Goal: Check status: Check status

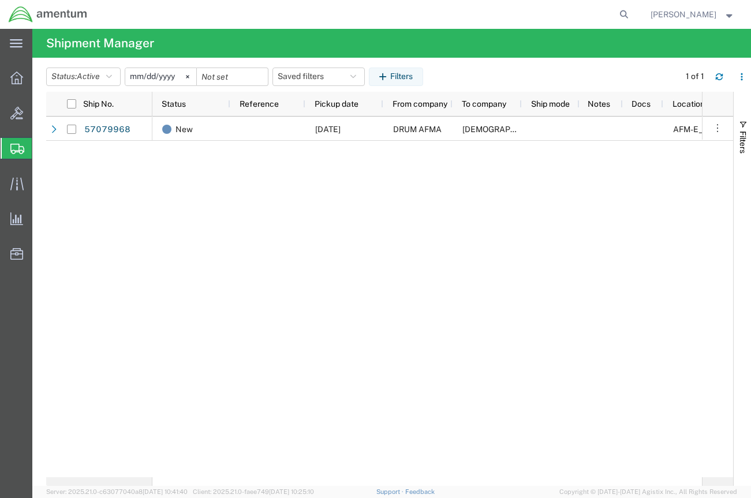
click at [0, 0] on span "Shipment Manager" at bounding box center [0, 0] width 0 height 0
click at [115, 71] on button "Status: Active" at bounding box center [83, 77] width 74 height 18
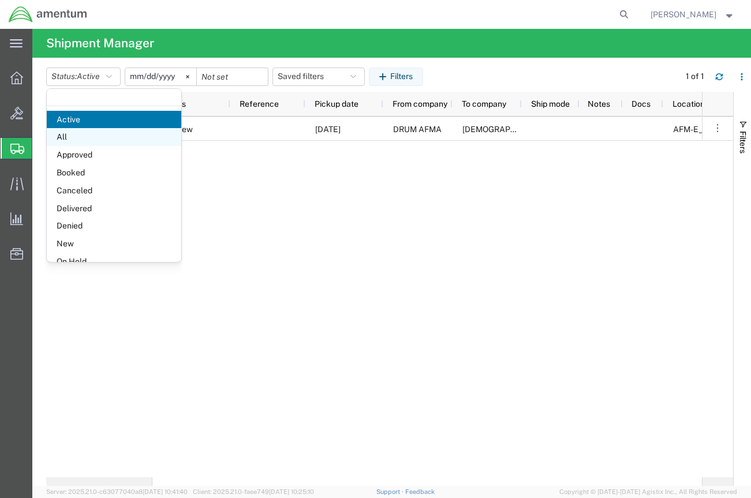
click at [74, 132] on span "All" at bounding box center [114, 137] width 134 height 18
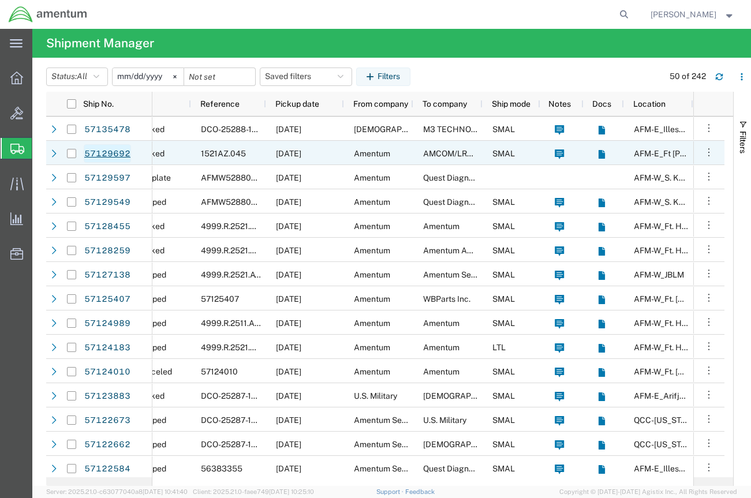
click at [119, 152] on link "57129692" at bounding box center [107, 153] width 47 height 18
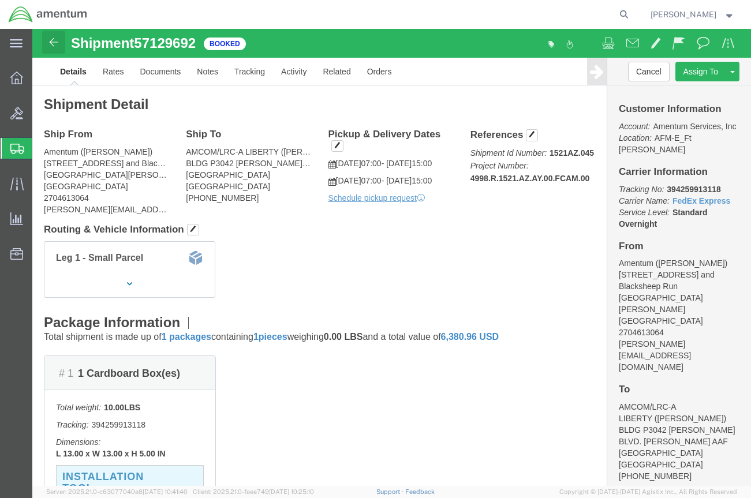
click img
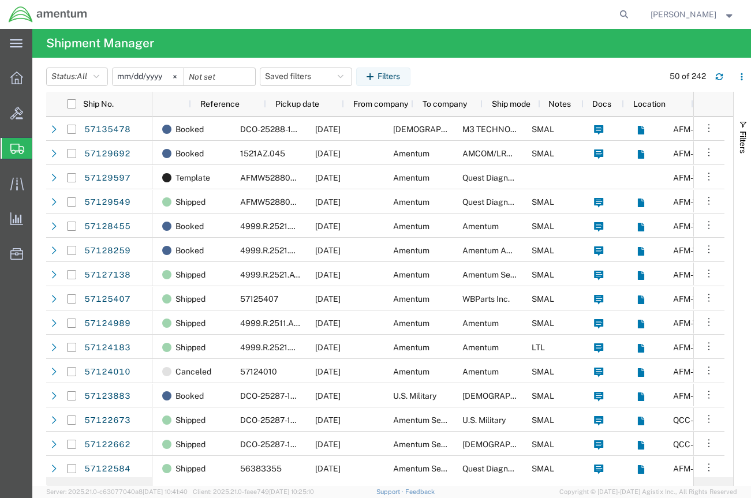
scroll to position [0, 39]
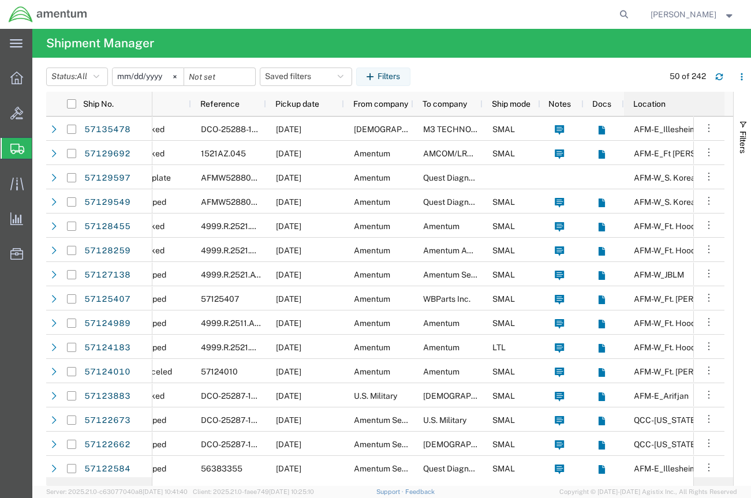
drag, startPoint x: 691, startPoint y: 107, endPoint x: 720, endPoint y: 105, distance: 29.0
click at [720, 105] on div "Ship No. Status Reference Pickup date From company To company Ship mode Notes D…" at bounding box center [389, 104] width 687 height 25
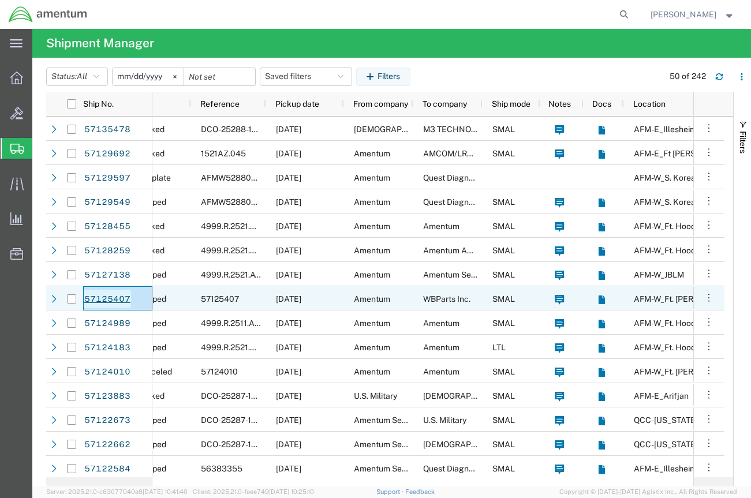
click at [106, 302] on link "57125407" at bounding box center [107, 299] width 47 height 18
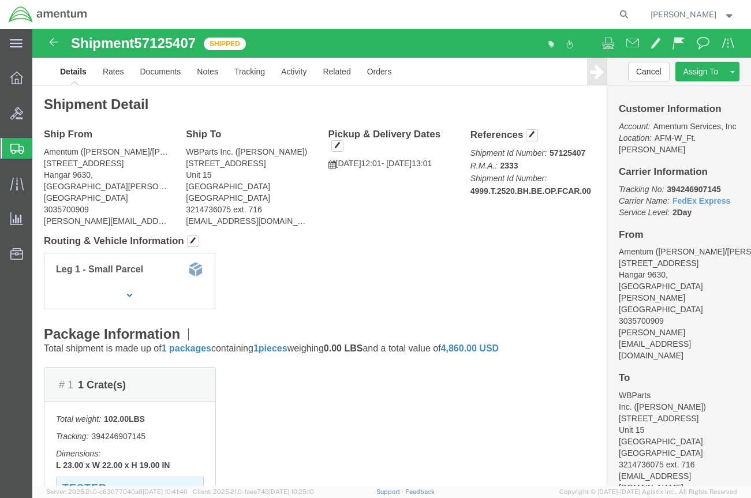
drag, startPoint x: 688, startPoint y: 157, endPoint x: 629, endPoint y: 165, distance: 59.4
click p "Tracking No: 394246907145 Carrier Name: FedEx Express FedEx Express Service Lev…"
